Goal: Information Seeking & Learning: Learn about a topic

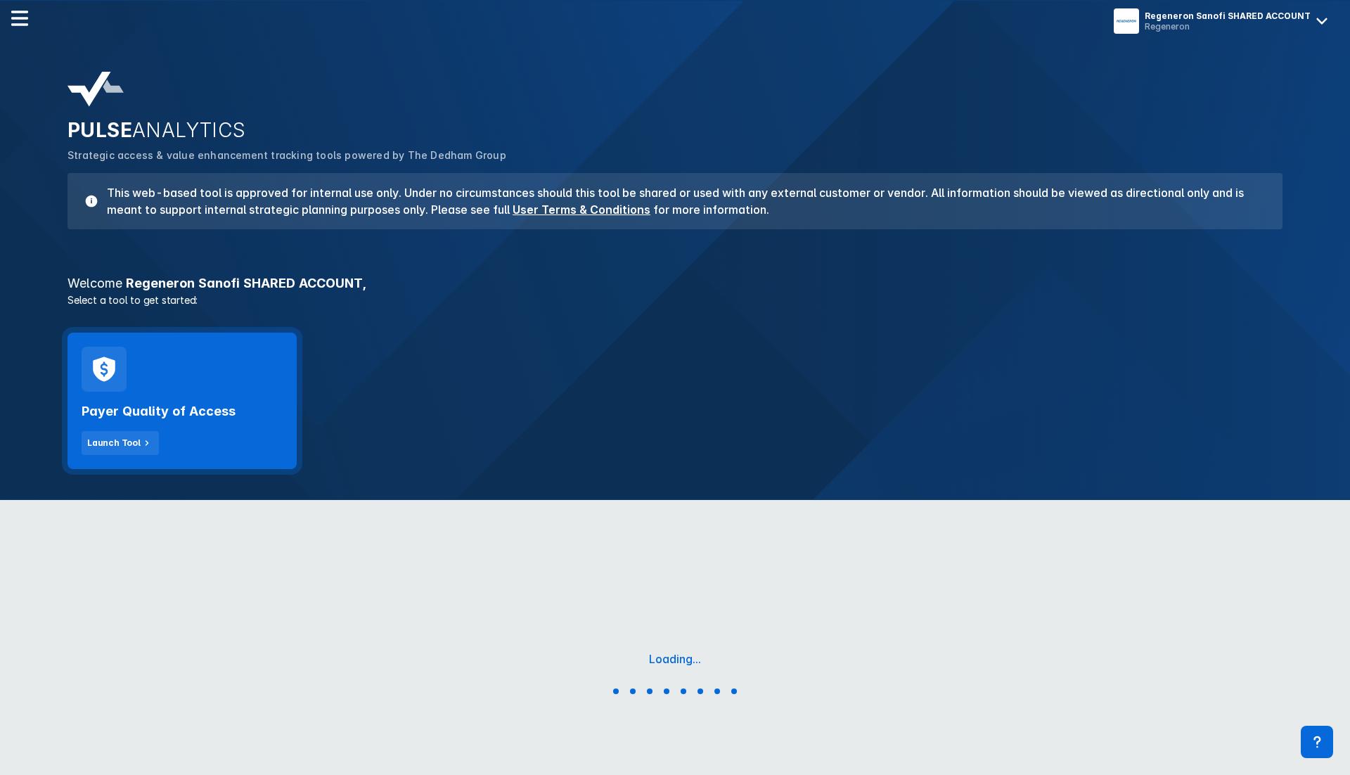
click at [157, 428] on div "Payer Quality of Access Launch Tool" at bounding box center [182, 423] width 201 height 63
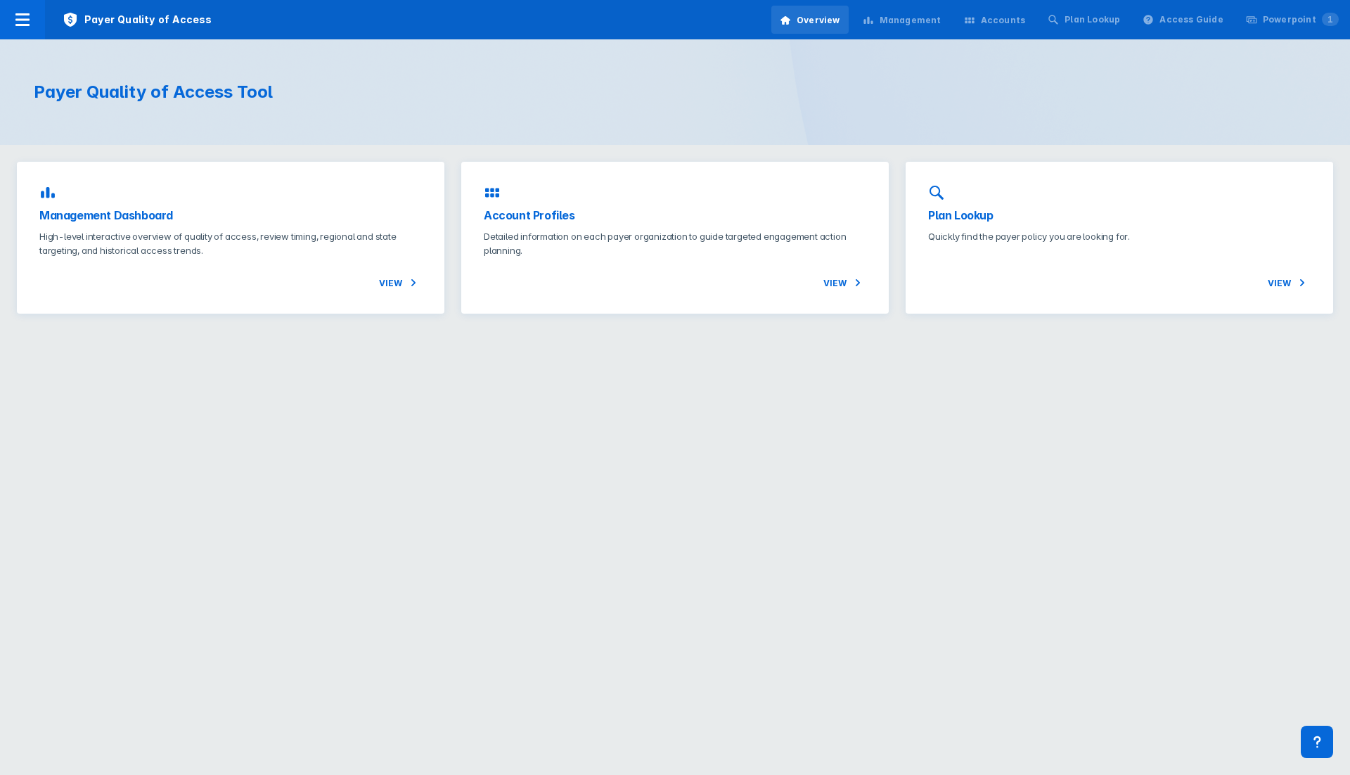
click at [922, 30] on div "Management" at bounding box center [902, 21] width 96 height 30
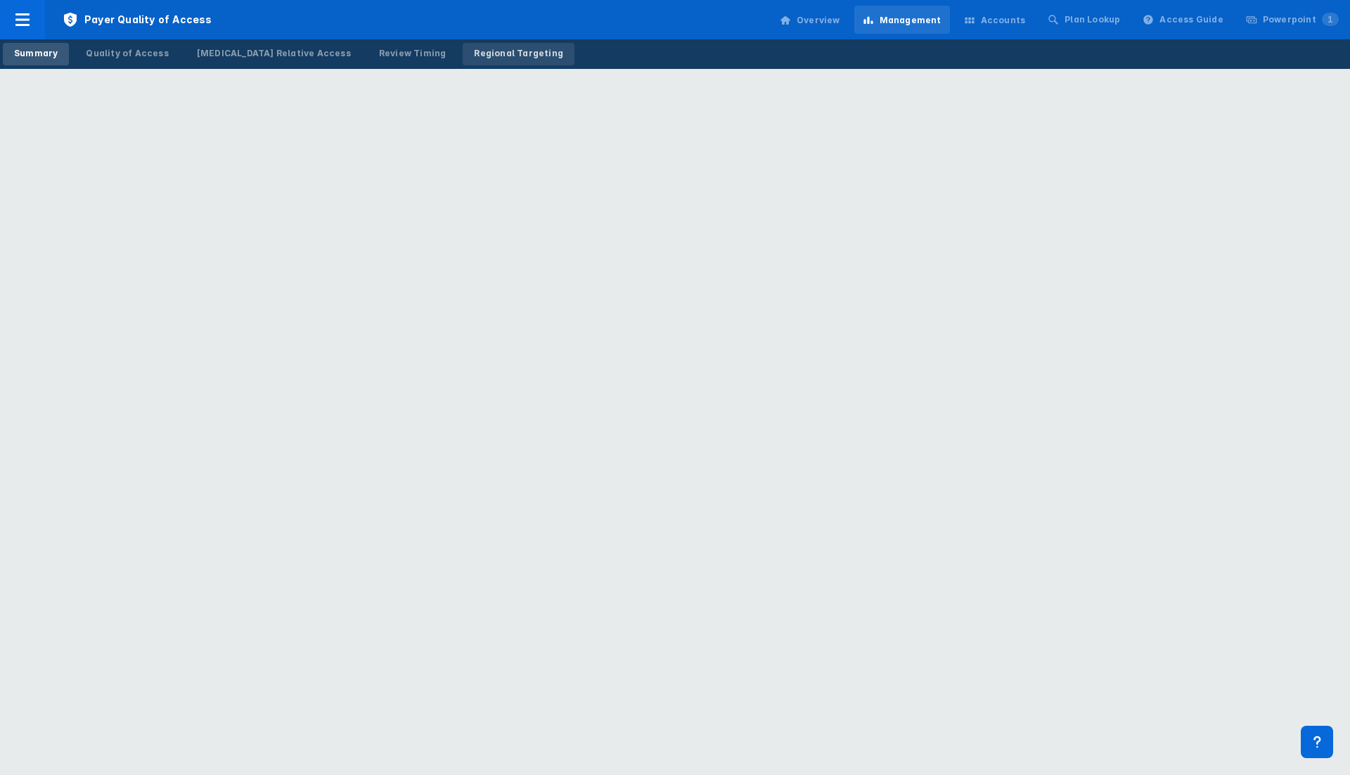
click at [474, 57] on div "Regional Targeting" at bounding box center [518, 53] width 89 height 13
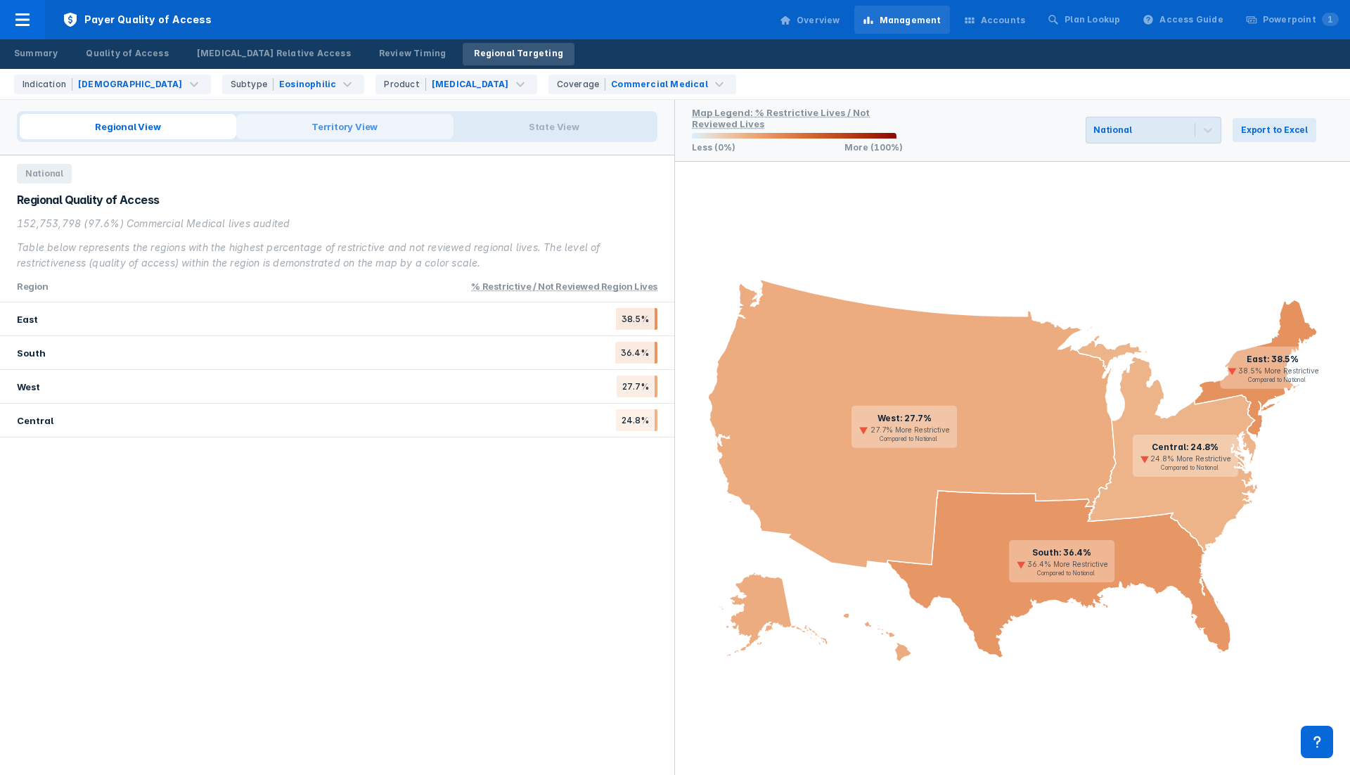
click at [359, 131] on span "Territory View" at bounding box center [344, 126] width 217 height 25
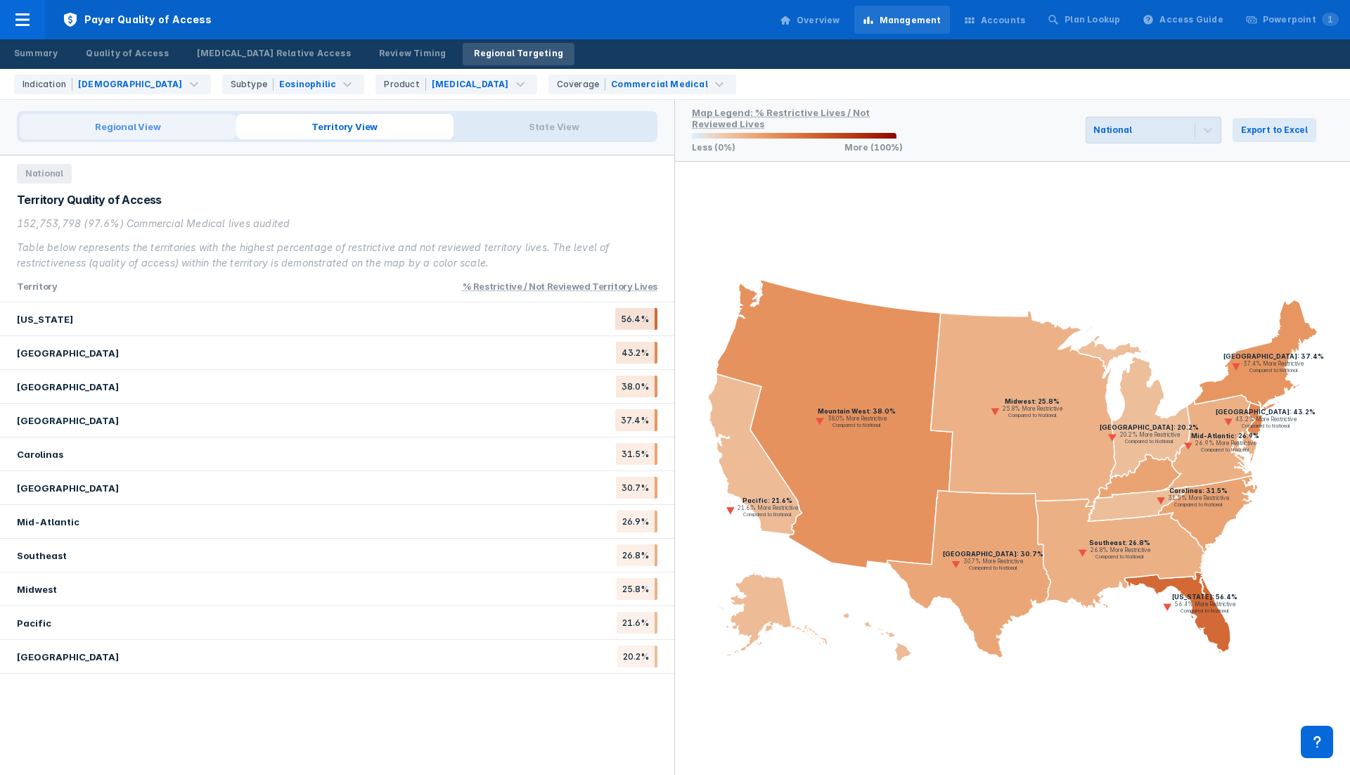
click at [147, 130] on span "Regional View" at bounding box center [128, 126] width 217 height 25
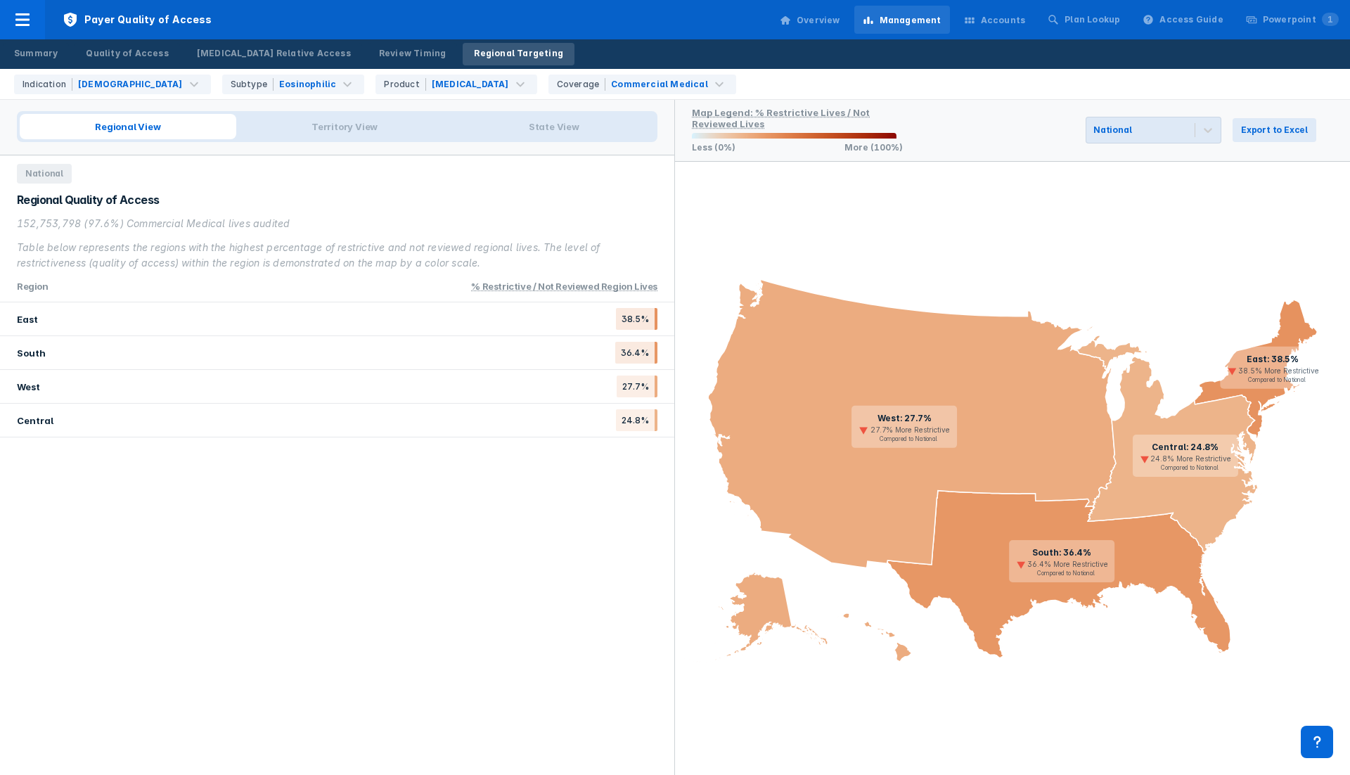
click at [356, 212] on div "Regional Quality of Access 152,753,798 (97.6%) Commercial Medical lives audited…" at bounding box center [337, 231] width 640 height 79
click at [326, 127] on span "Territory View" at bounding box center [344, 126] width 217 height 25
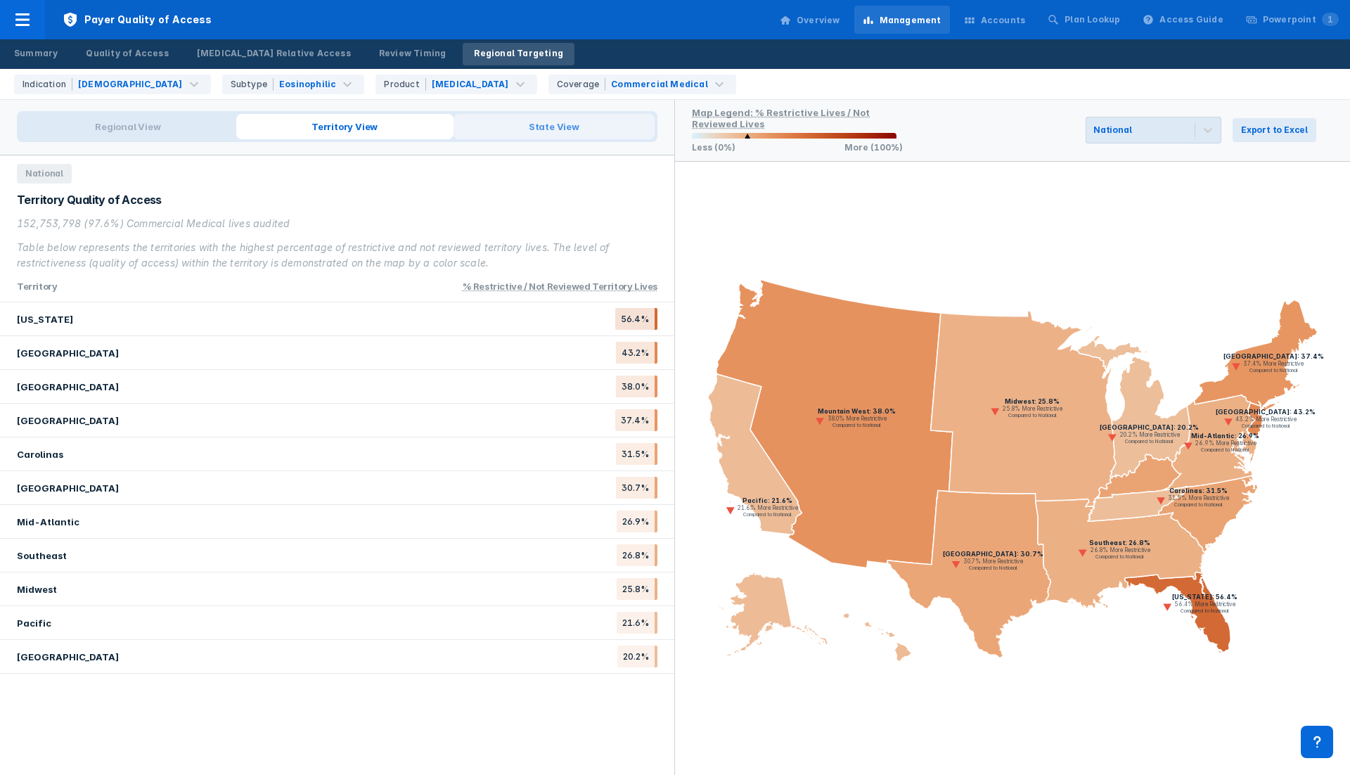
click at [564, 131] on span "State View" at bounding box center [553, 126] width 201 height 25
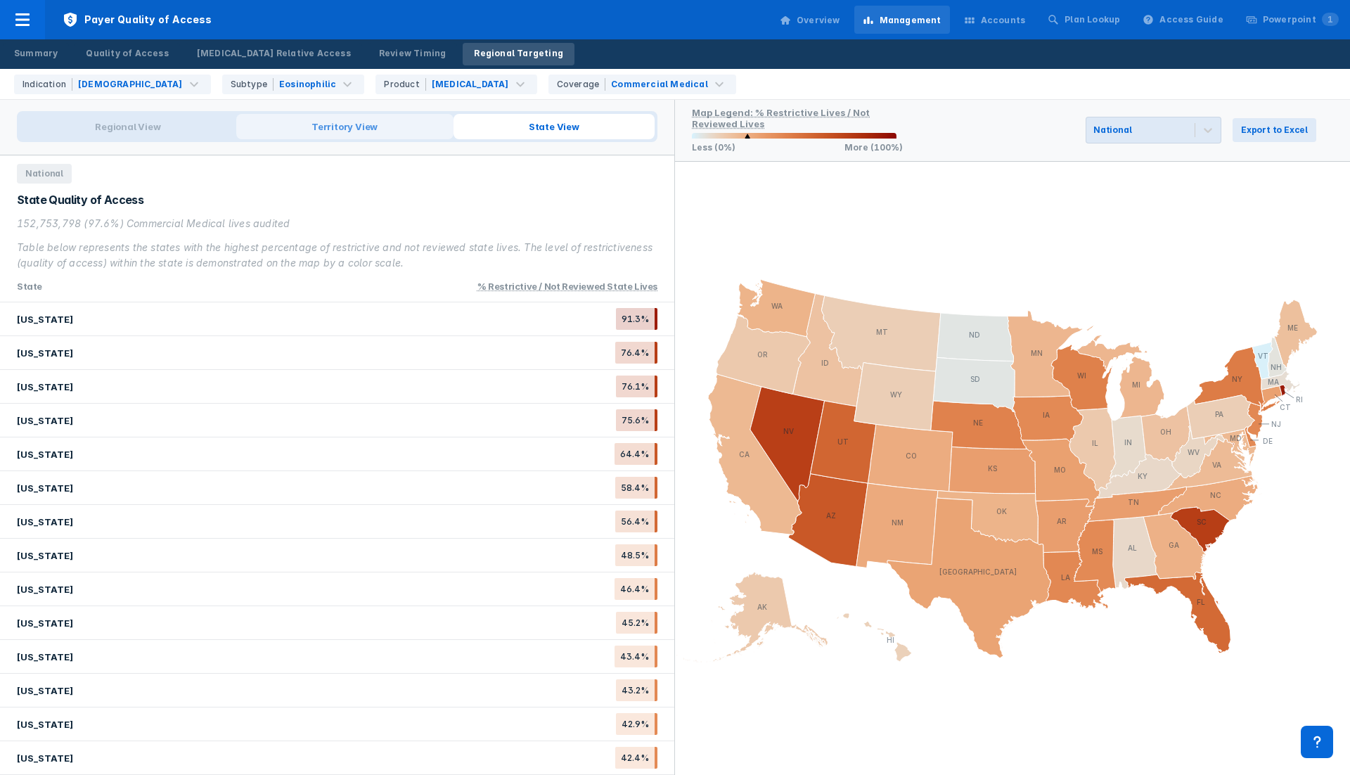
click at [302, 131] on span "Territory View" at bounding box center [344, 126] width 217 height 25
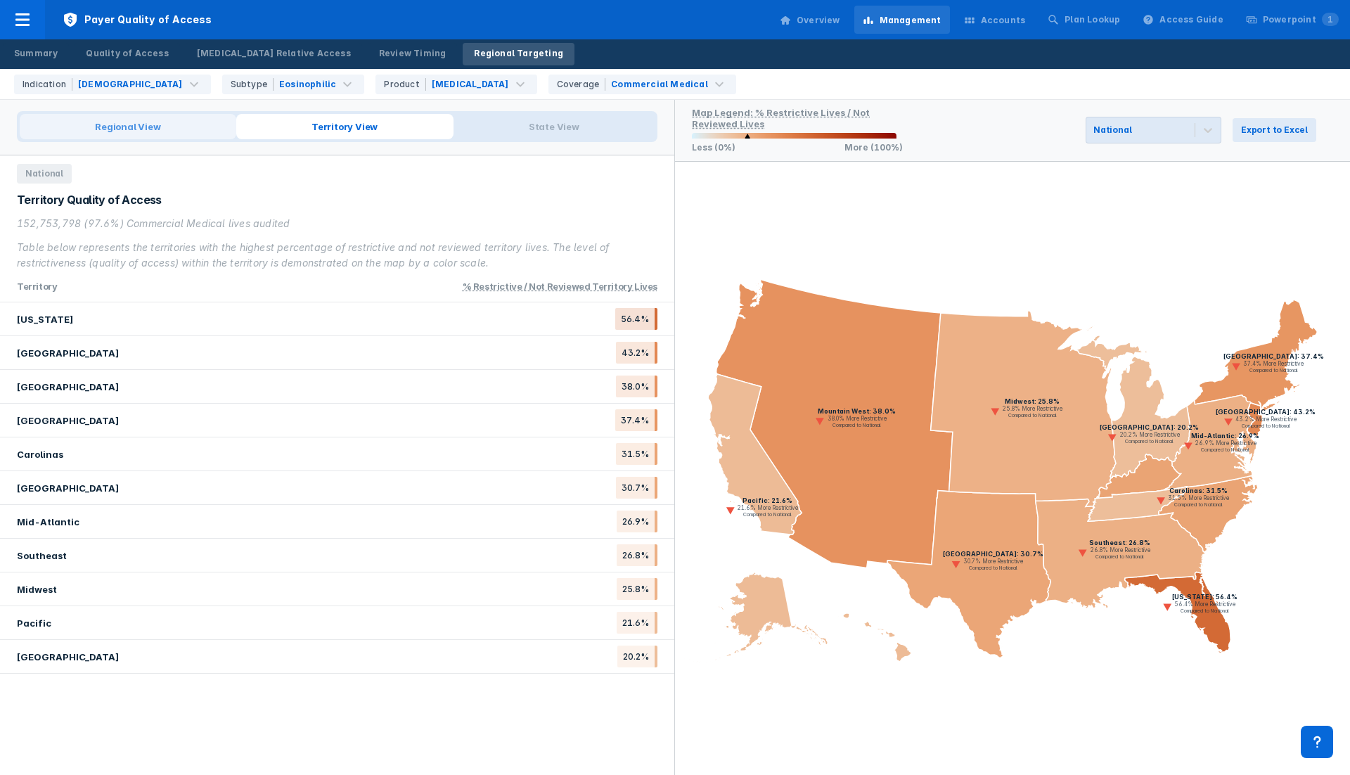
click at [108, 132] on span "Regional View" at bounding box center [128, 126] width 217 height 25
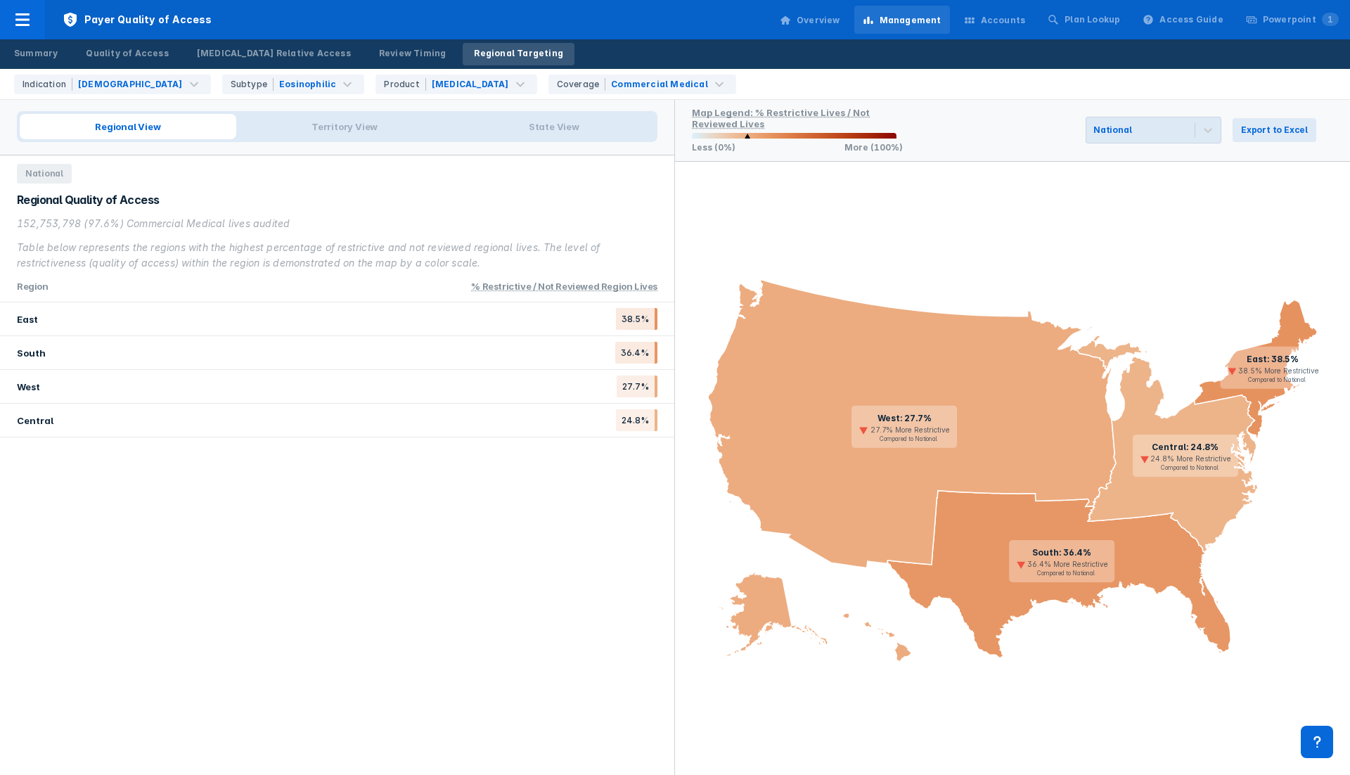
click at [203, 226] on div "152,753,798 (97.6%) Commercial Medical lives audited" at bounding box center [337, 223] width 640 height 15
click at [27, 16] on icon at bounding box center [22, 19] width 17 height 17
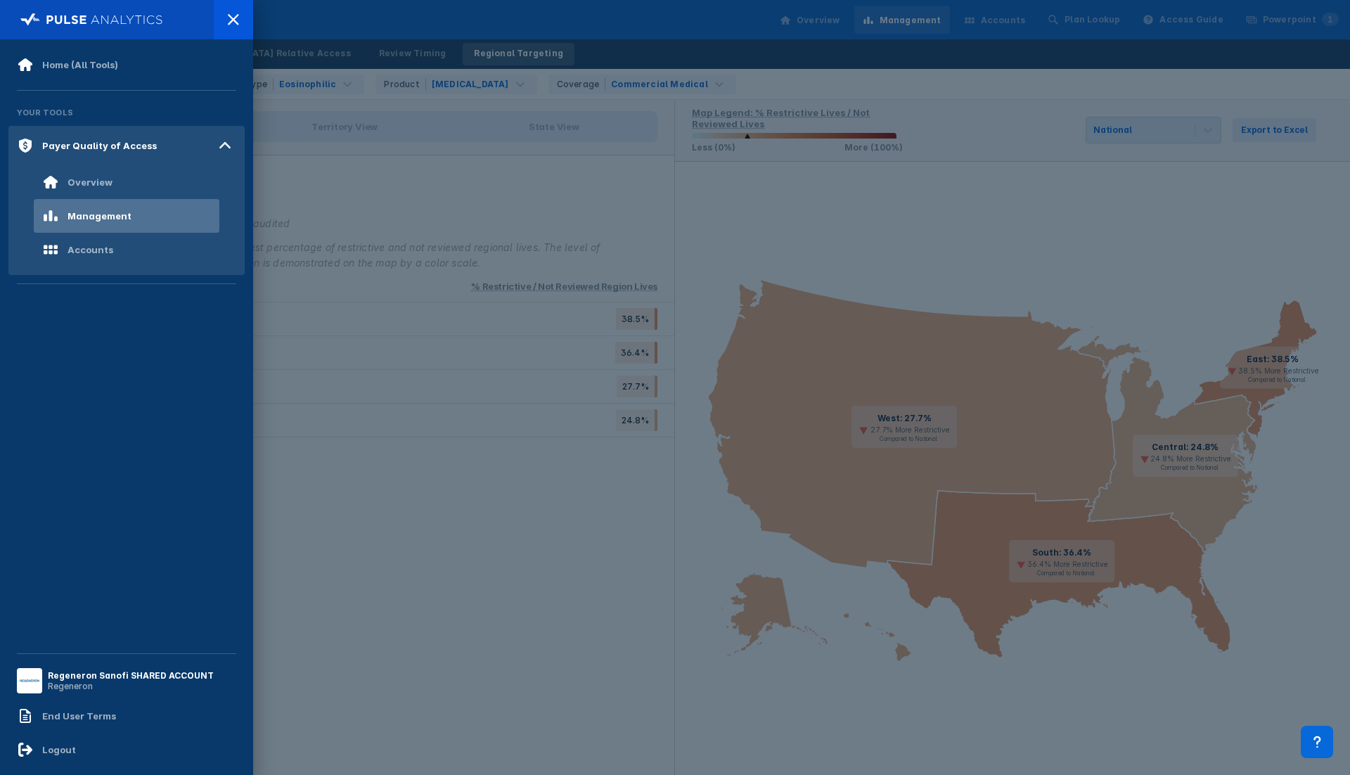
click at [441, 205] on div at bounding box center [675, 387] width 1350 height 775
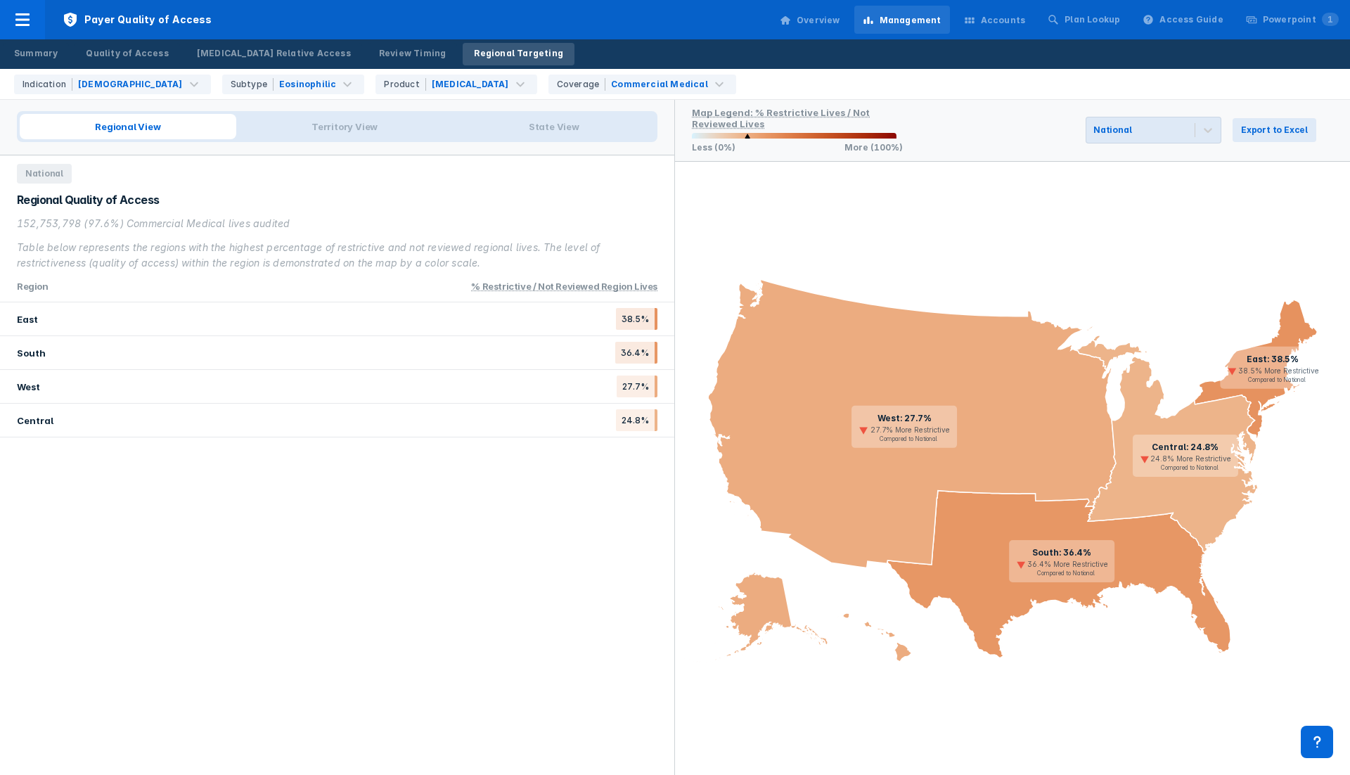
click at [873, 231] on icon "East: 38.5% 38.5% More Restrictive Compared to National South: 36.4% 36.4% More…" at bounding box center [1012, 468] width 675 height 613
click at [353, 124] on span "Territory View" at bounding box center [344, 126] width 217 height 25
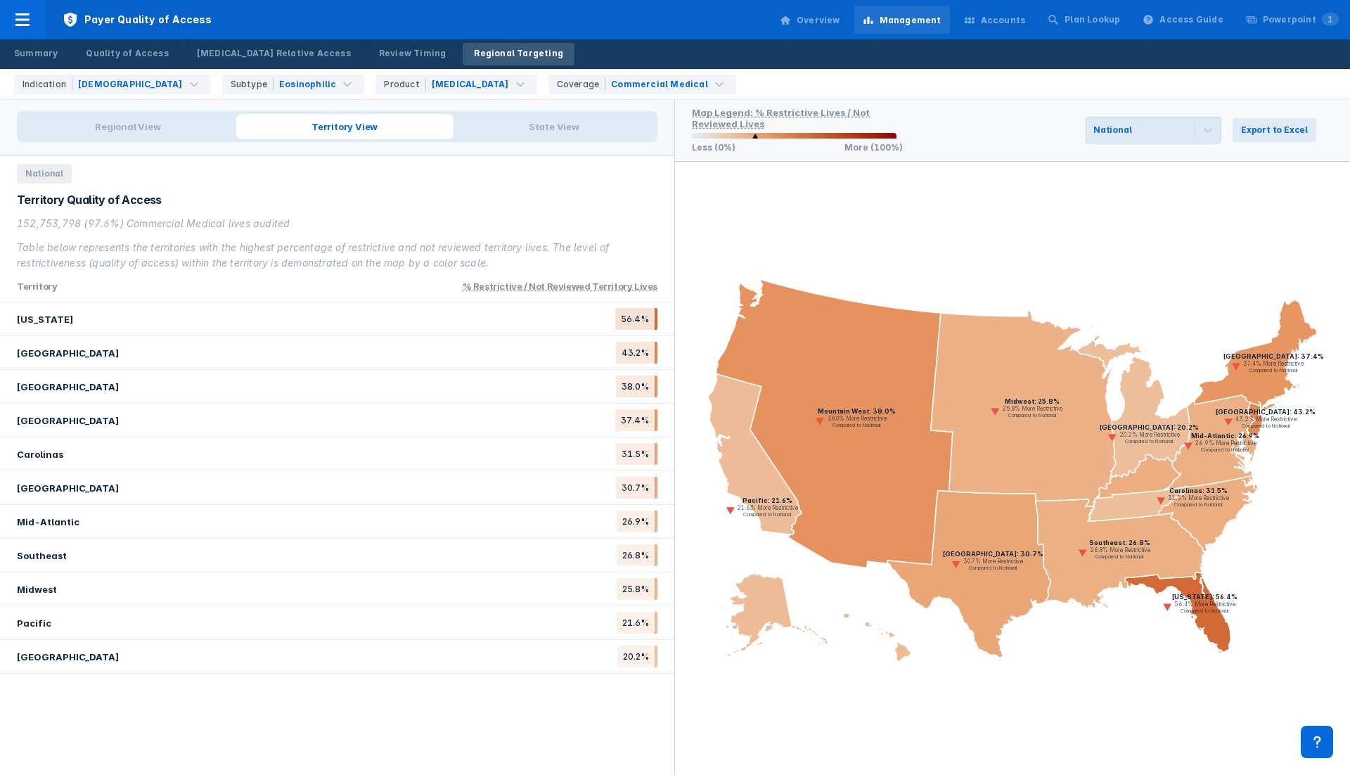
click at [1147, 468] on icon at bounding box center [1178, 503] width 167 height 98
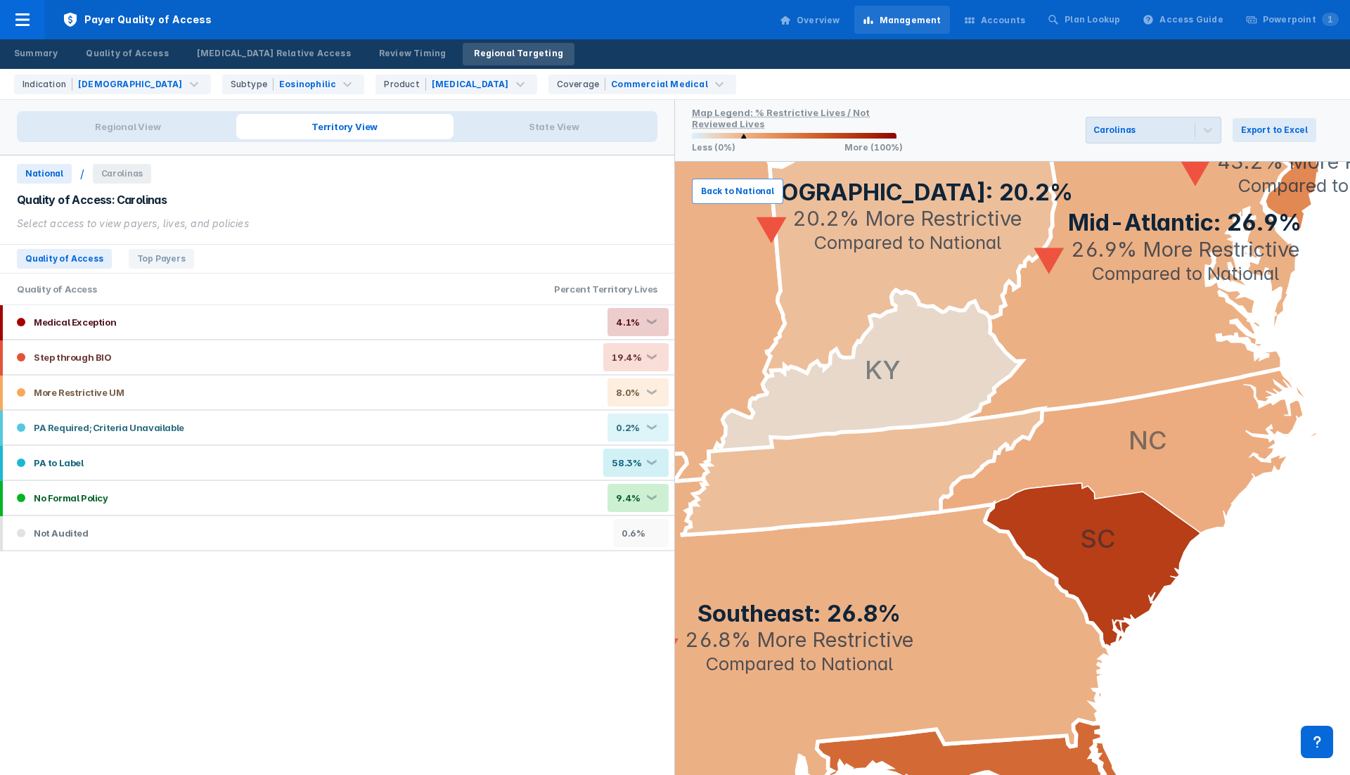
click at [706, 196] on button "Back to National" at bounding box center [737, 191] width 91 height 25
